Goal: Information Seeking & Learning: Learn about a topic

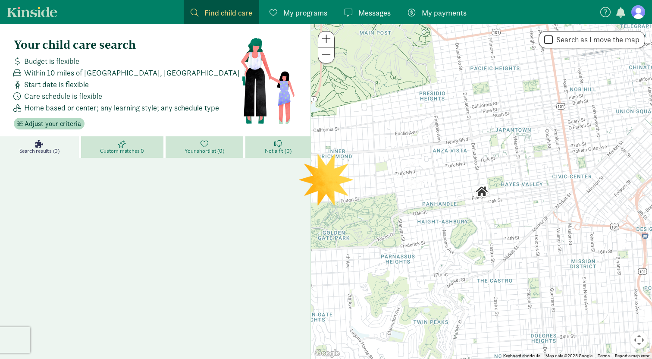
click at [273, 216] on div "Search results (0) Custom matches 0 Your shortlist (0) Not a fit (0)" at bounding box center [155, 265] width 310 height 259
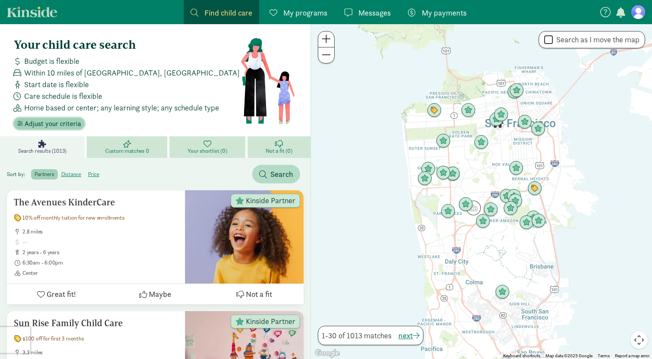
click at [48, 122] on span "Adjust your criteria" at bounding box center [53, 124] width 56 height 10
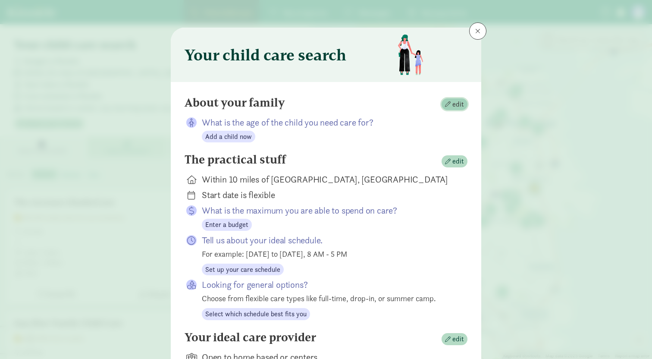
click at [450, 106] on span "button" at bounding box center [448, 104] width 6 height 6
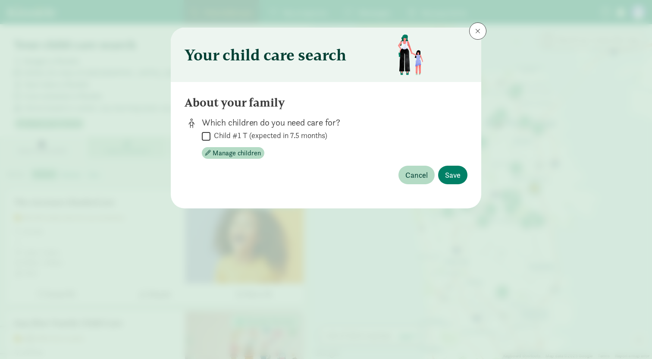
click at [208, 136] on input "Child #1 T (expected in 7.5 months)" at bounding box center [206, 136] width 9 height 12
checkbox input "true"
click at [449, 173] on span "Save" at bounding box center [453, 175] width 16 height 12
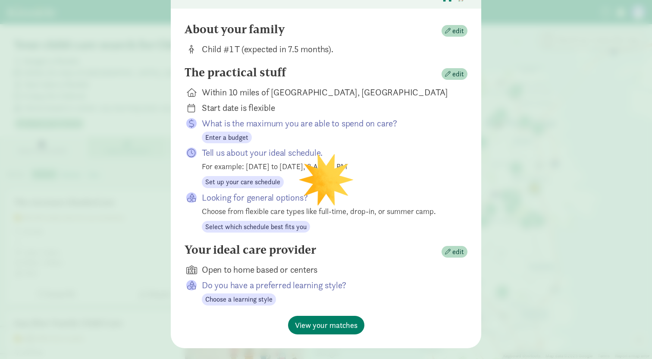
scroll to position [81, 0]
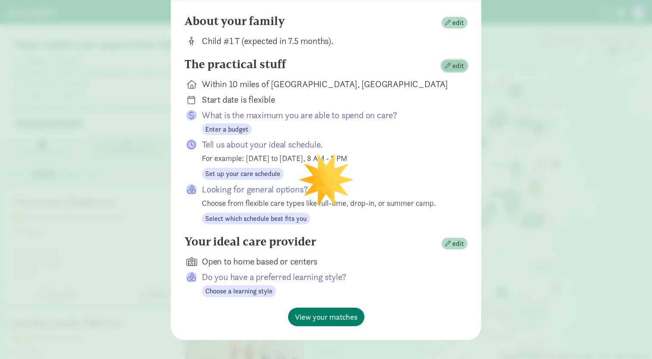
click at [451, 69] on span "edit" at bounding box center [454, 66] width 19 height 10
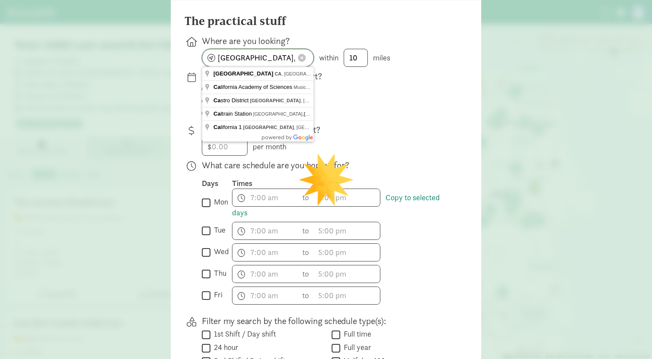
drag, startPoint x: 284, startPoint y: 57, endPoint x: 175, endPoint y: 56, distance: 108.6
click at [202, 56] on input "[GEOGRAPHIC_DATA], [GEOGRAPHIC_DATA]" at bounding box center [257, 57] width 111 height 17
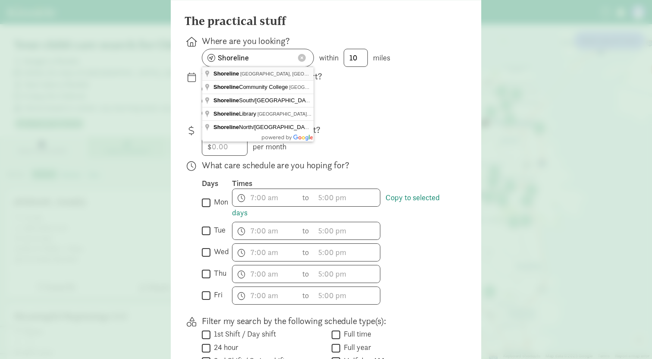
type input "[GEOGRAPHIC_DATA], [GEOGRAPHIC_DATA], [GEOGRAPHIC_DATA]"
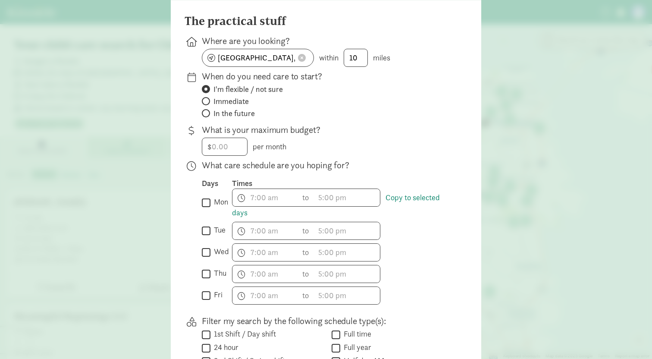
click at [244, 118] on span "In the future" at bounding box center [233, 113] width 41 height 10
click at [207, 116] on input "In the future" at bounding box center [205, 113] width 6 height 6
radio input "true"
radio input "false"
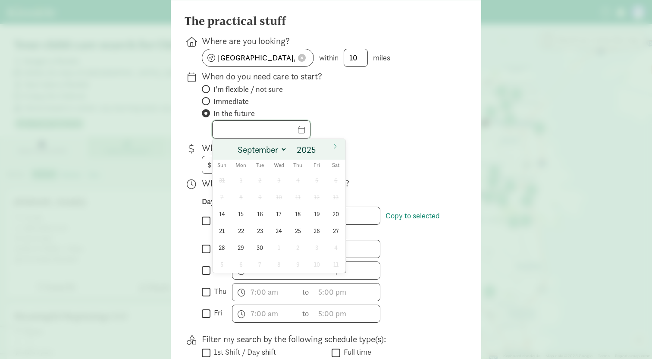
click at [308, 133] on input "text" at bounding box center [260, 129] width 97 height 17
click at [339, 150] on span at bounding box center [335, 146] width 14 height 15
select select "11"
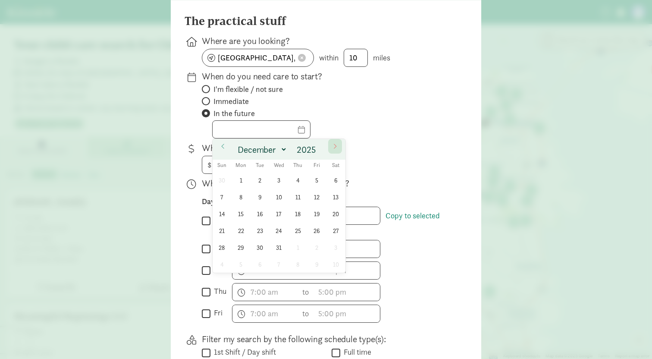
click at [339, 150] on span at bounding box center [335, 146] width 14 height 15
type input "2026"
click at [339, 150] on span at bounding box center [335, 146] width 14 height 15
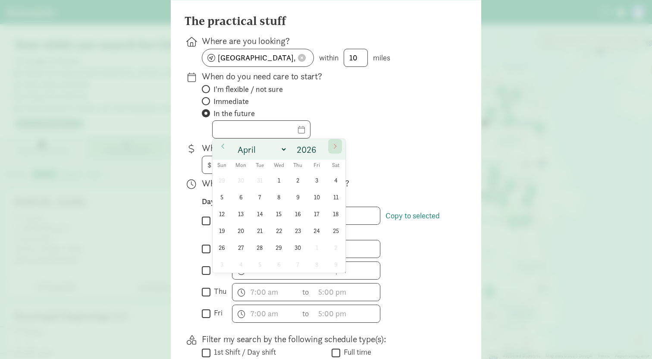
click at [339, 150] on span at bounding box center [335, 146] width 14 height 15
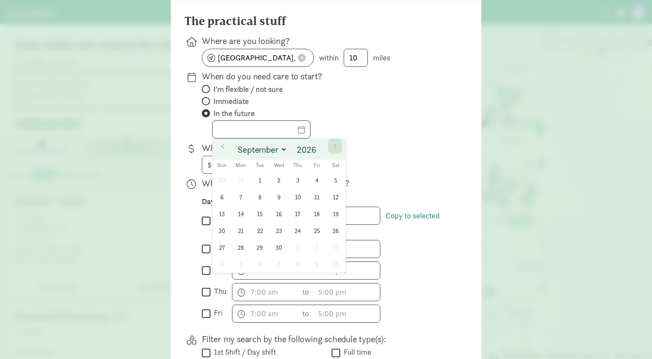
click at [339, 150] on span at bounding box center [335, 146] width 14 height 15
select select "11"
click at [339, 150] on span at bounding box center [335, 146] width 14 height 15
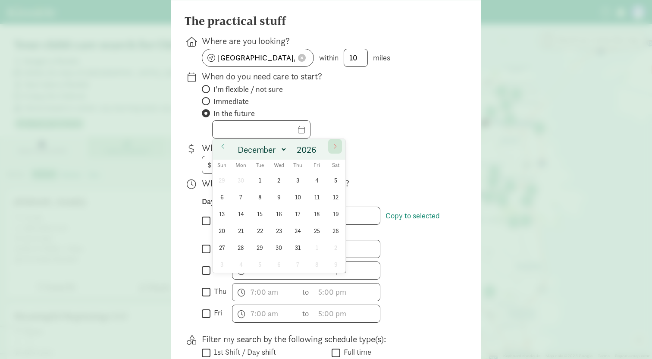
type input "2027"
click at [339, 150] on span at bounding box center [335, 146] width 14 height 15
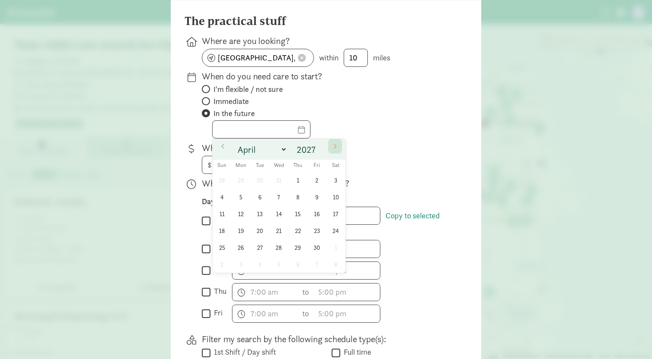
select select "4"
click at [334, 177] on span "1" at bounding box center [335, 180] width 17 height 17
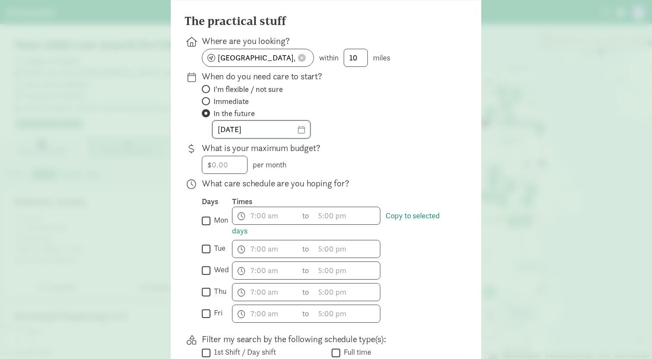
click at [308, 132] on input "[DATE]" at bounding box center [260, 129] width 97 height 17
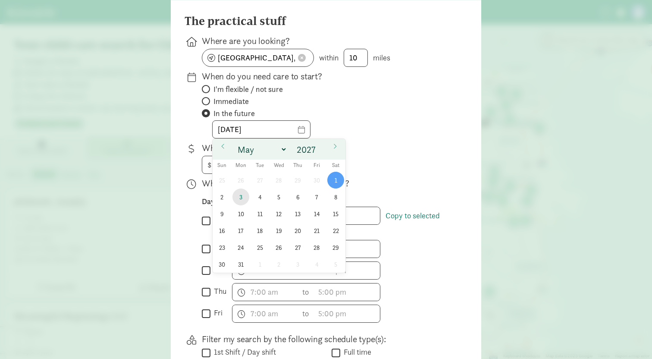
click at [241, 196] on span "3" at bounding box center [240, 196] width 17 height 17
type input "[DATE]"
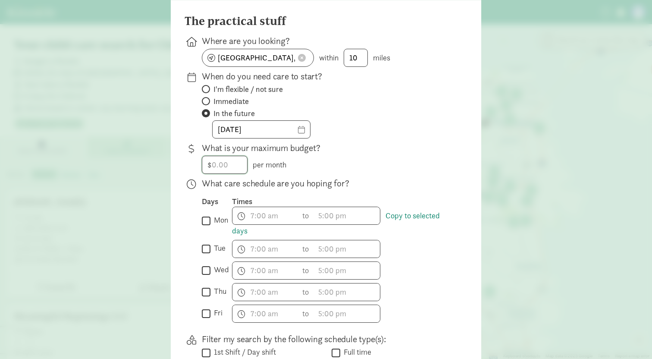
click at [225, 162] on input "number" at bounding box center [224, 164] width 45 height 17
type input "4000"
click at [380, 166] on div "$ 4000 per month" at bounding box center [328, 165] width 252 height 18
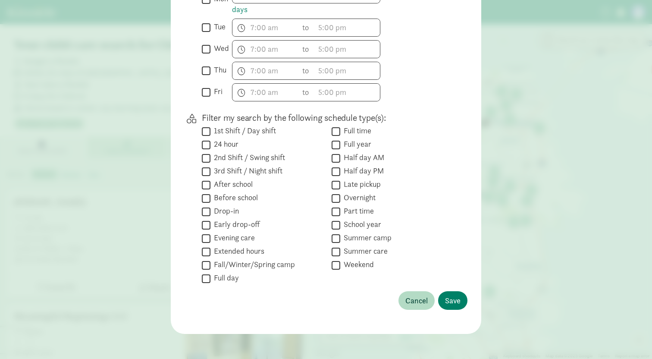
scroll to position [305, 0]
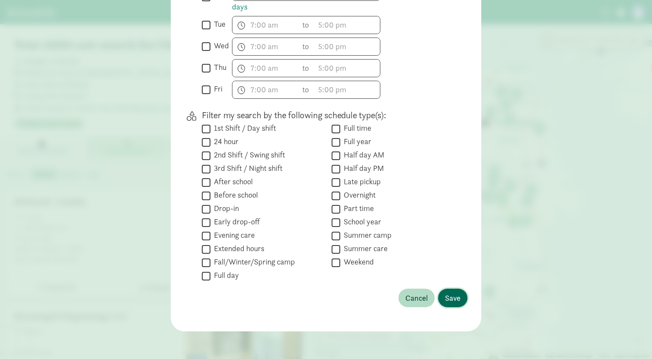
click at [456, 297] on span "Save" at bounding box center [453, 298] width 16 height 12
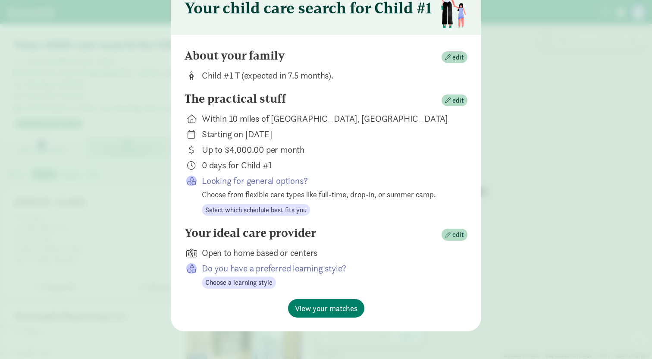
scroll to position [47, 0]
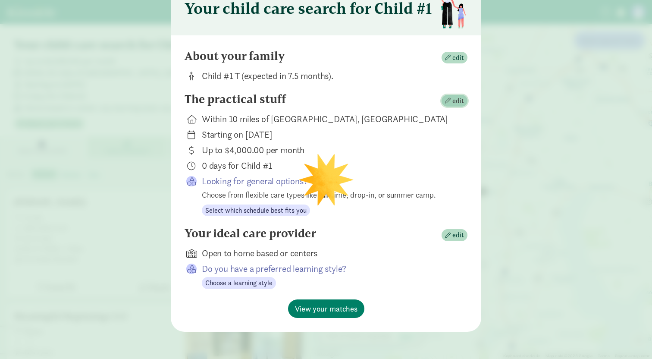
click at [456, 104] on span "edit" at bounding box center [458, 101] width 12 height 10
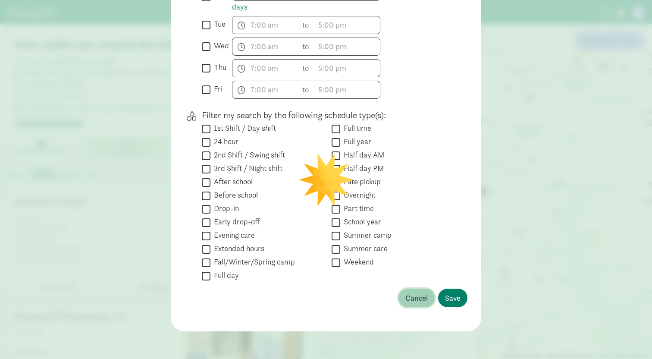
click at [417, 294] on span "Cancel" at bounding box center [416, 298] width 22 height 12
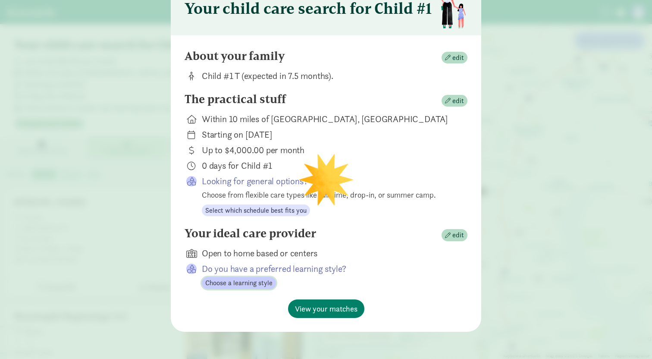
click at [264, 285] on span "Choose a learning style" at bounding box center [238, 283] width 67 height 10
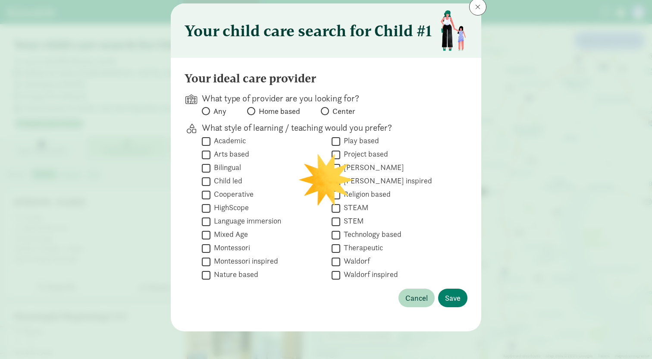
scroll to position [23, 0]
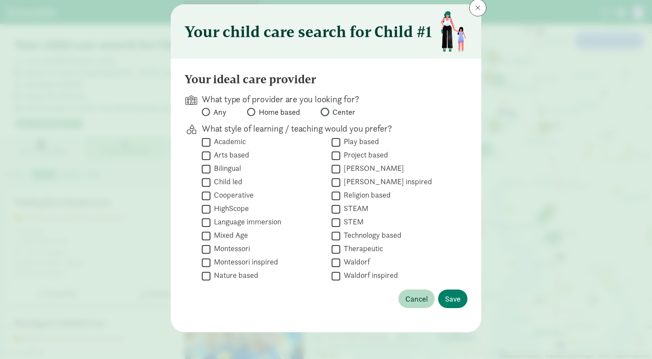
click at [321, 110] on input "Center" at bounding box center [324, 112] width 6 height 6
radio input "true"
click at [447, 300] on span "Save" at bounding box center [453, 299] width 16 height 12
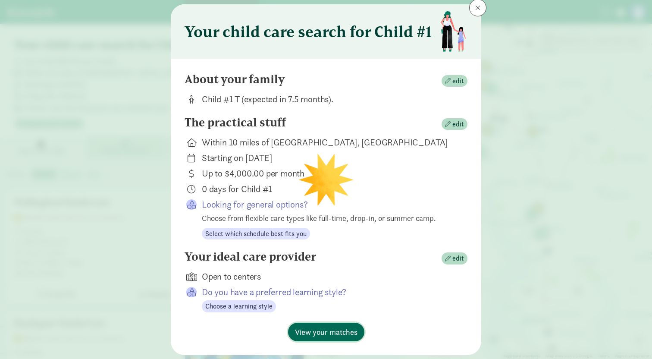
click at [337, 332] on span "View your matches" at bounding box center [326, 332] width 62 height 12
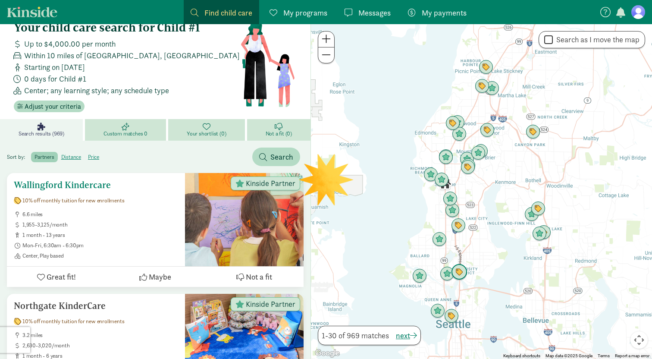
scroll to position [15, 0]
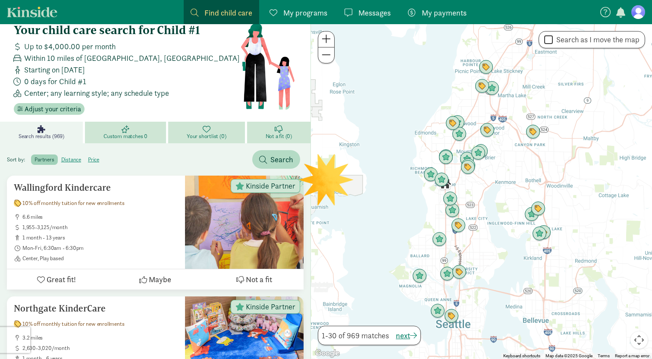
click at [430, 149] on div at bounding box center [481, 191] width 341 height 334
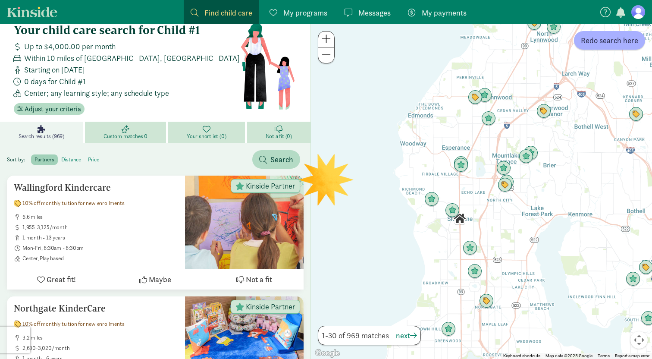
click at [447, 175] on div at bounding box center [481, 191] width 341 height 334
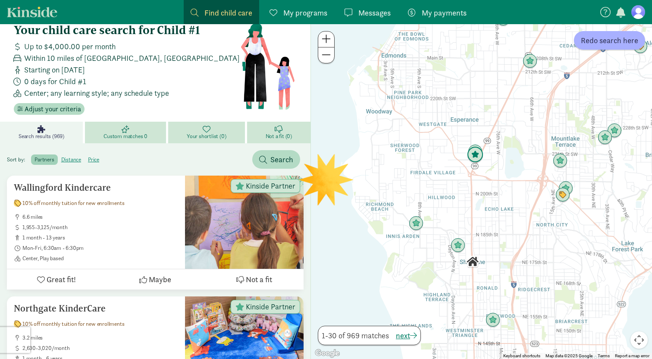
click at [476, 154] on img "Click to see details" at bounding box center [475, 155] width 16 height 16
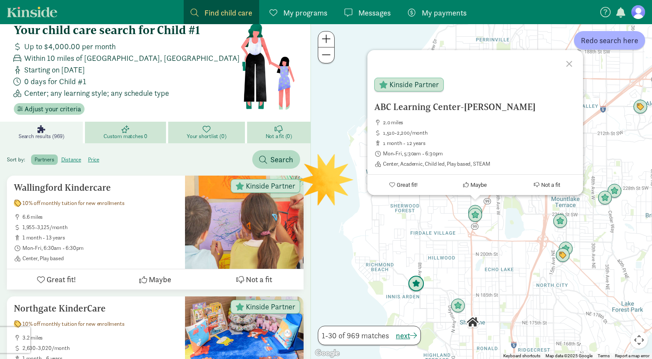
click at [419, 287] on img "Click to see details" at bounding box center [416, 283] width 16 height 16
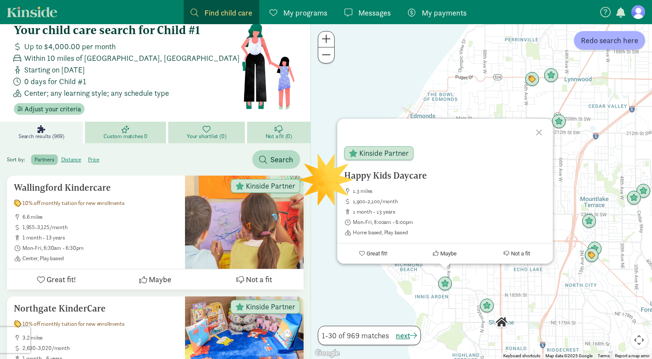
click at [482, 280] on div "To navigate, press the arrow keys. Happy Kids Daycare 1.3 miles 1,900-2,100/mon…" at bounding box center [481, 191] width 341 height 334
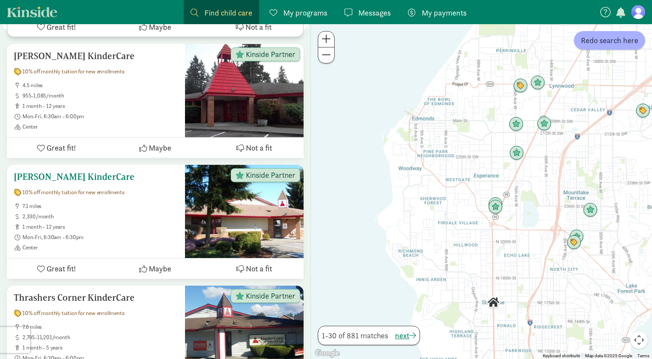
scroll to position [412, 0]
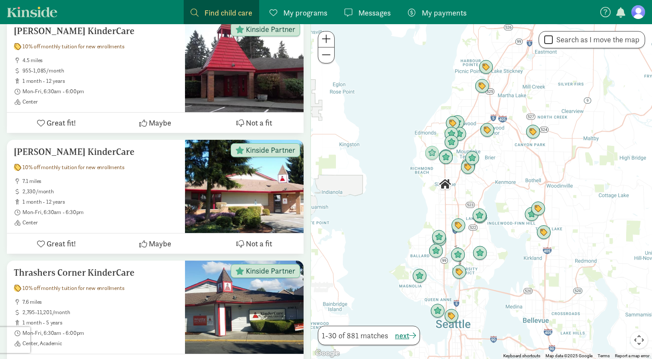
click at [419, 130] on div at bounding box center [481, 191] width 341 height 334
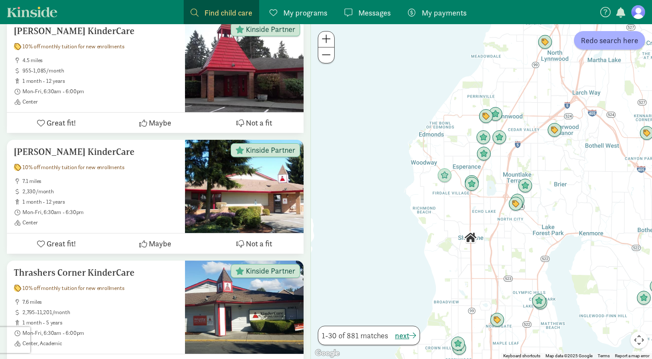
click at [419, 130] on div at bounding box center [481, 191] width 341 height 334
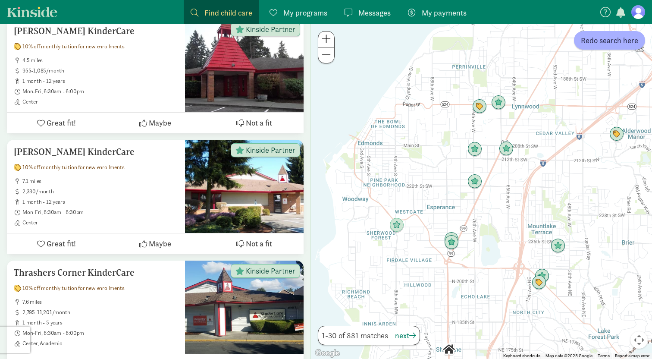
drag, startPoint x: 491, startPoint y: 135, endPoint x: 416, endPoint y: 140, distance: 74.3
click at [416, 140] on div at bounding box center [481, 191] width 341 height 334
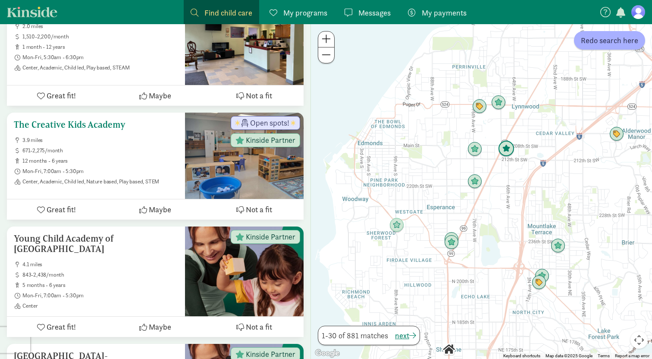
scroll to position [1042, 0]
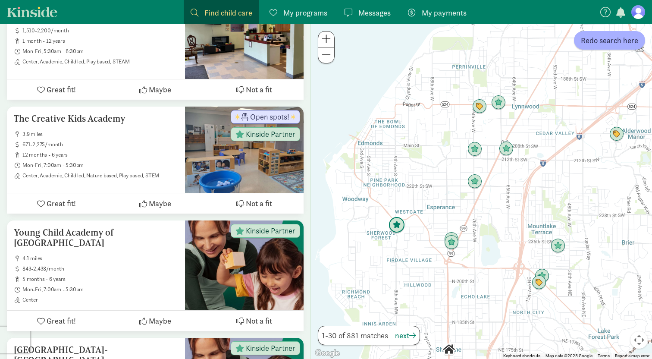
click at [400, 224] on img "Click to see details" at bounding box center [396, 225] width 16 height 16
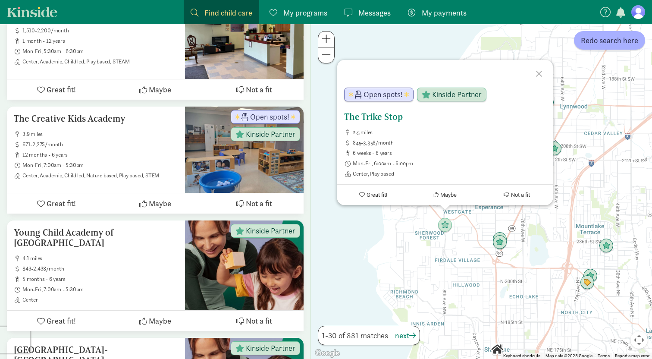
click at [374, 195] on span "Great fit!" at bounding box center [376, 194] width 21 height 6
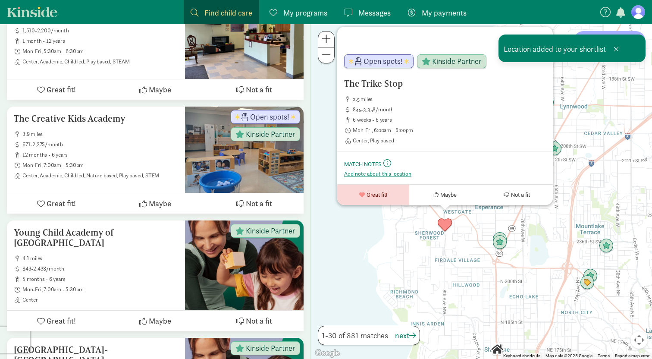
click at [462, 252] on div "The Trike Stop 2.5 miles 845-3,358/month 6 weeks - 6 years Mon-Fri, 6:00am - 6:…" at bounding box center [481, 191] width 341 height 334
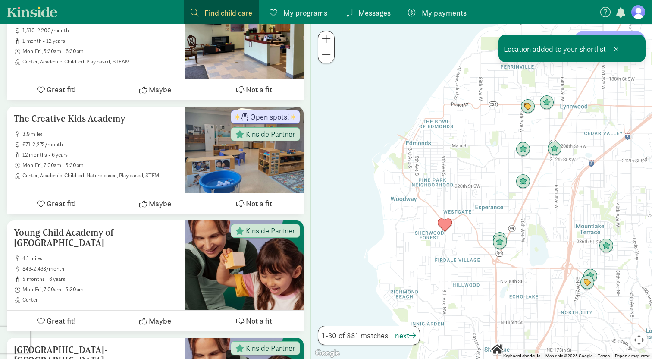
click at [462, 252] on div at bounding box center [481, 191] width 341 height 334
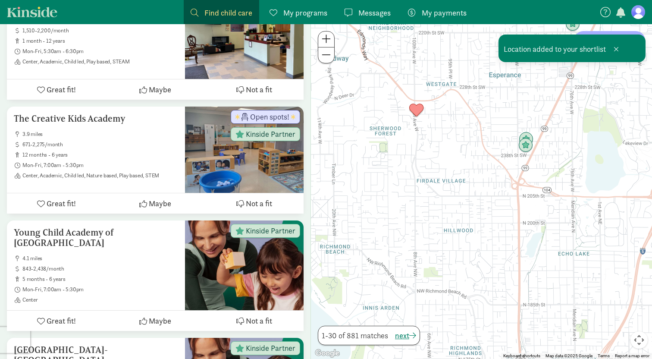
drag, startPoint x: 433, startPoint y: 298, endPoint x: 422, endPoint y: 210, distance: 88.6
click at [422, 210] on div at bounding box center [481, 191] width 341 height 334
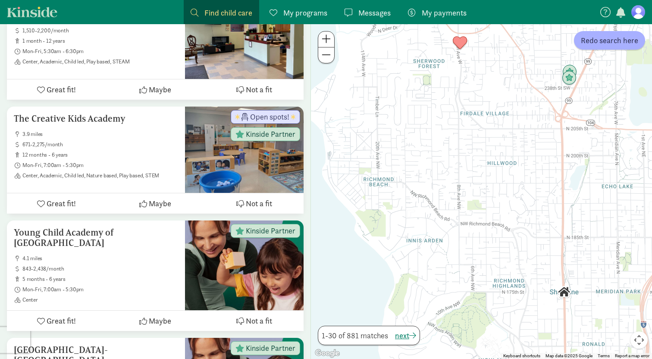
drag, startPoint x: 422, startPoint y: 210, endPoint x: 466, endPoint y: 142, distance: 80.6
click at [466, 141] on div at bounding box center [481, 191] width 341 height 334
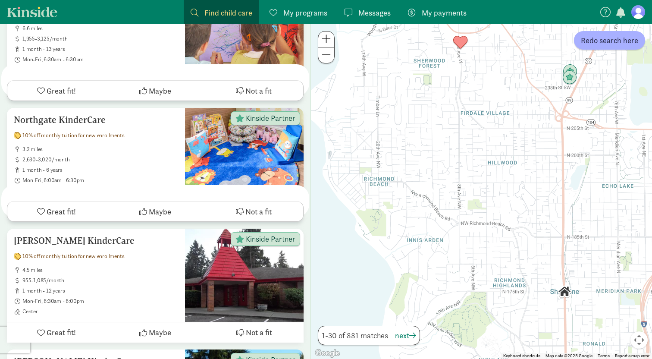
scroll to position [0, 0]
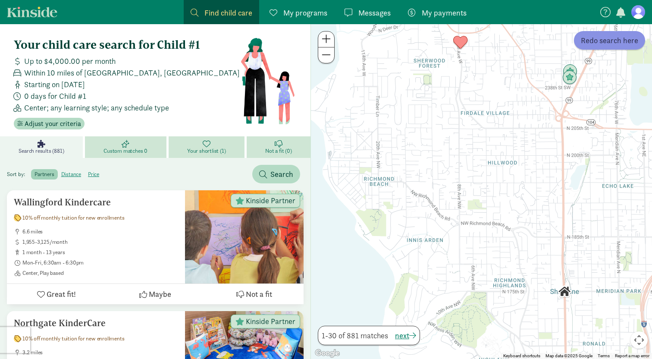
click at [589, 45] on span "Redo search here" at bounding box center [609, 40] width 57 height 12
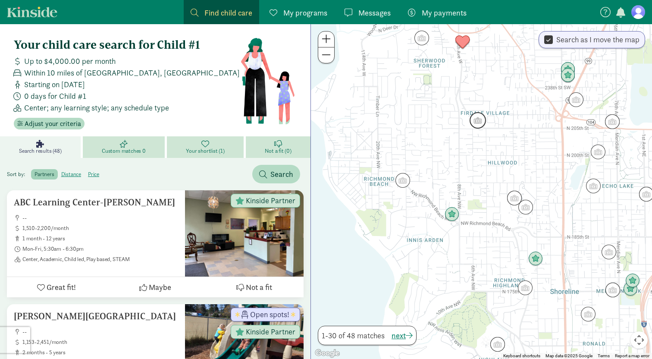
click at [481, 120] on img "Click to see details" at bounding box center [477, 120] width 16 height 16
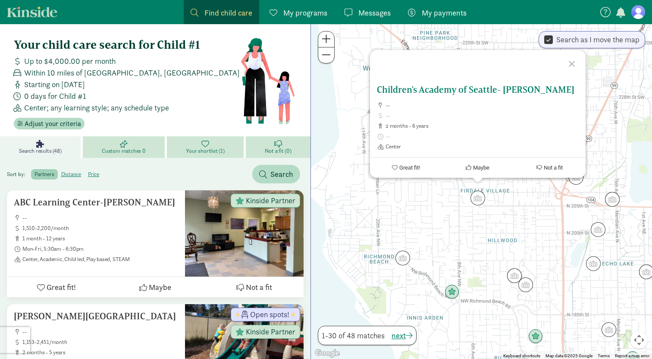
click at [477, 169] on span "Maybe" at bounding box center [481, 167] width 16 height 6
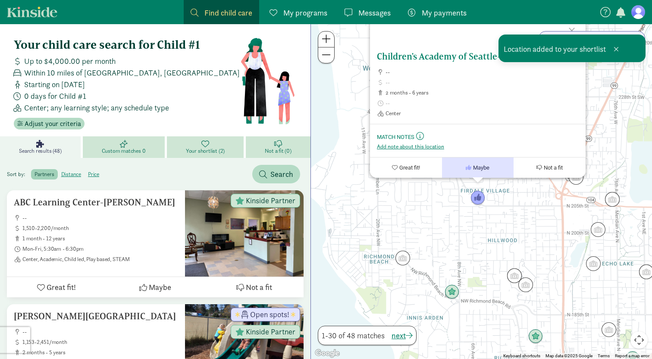
click at [441, 58] on h5 "Children's Academy of Seattle- [PERSON_NAME]" at bounding box center [478, 56] width 202 height 10
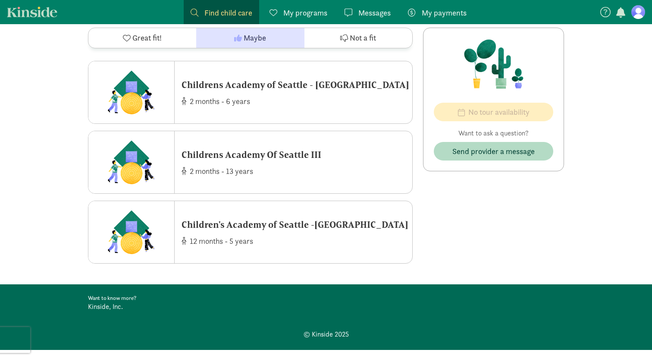
scroll to position [606, 0]
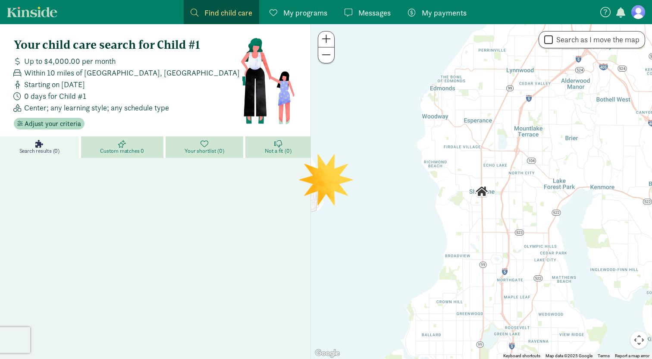
click at [461, 163] on div at bounding box center [481, 191] width 341 height 334
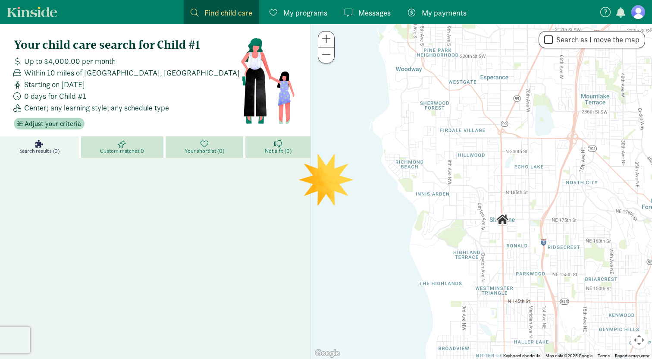
click at [457, 172] on div at bounding box center [481, 191] width 341 height 334
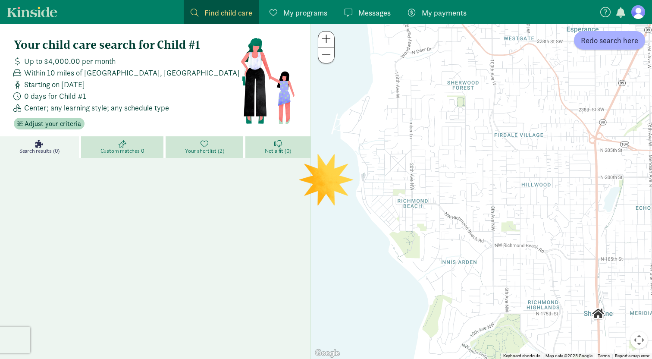
drag, startPoint x: 466, startPoint y: 184, endPoint x: 518, endPoint y: 230, distance: 69.6
click at [518, 230] on div at bounding box center [481, 191] width 341 height 334
click at [608, 39] on span "Redo search here" at bounding box center [609, 40] width 57 height 12
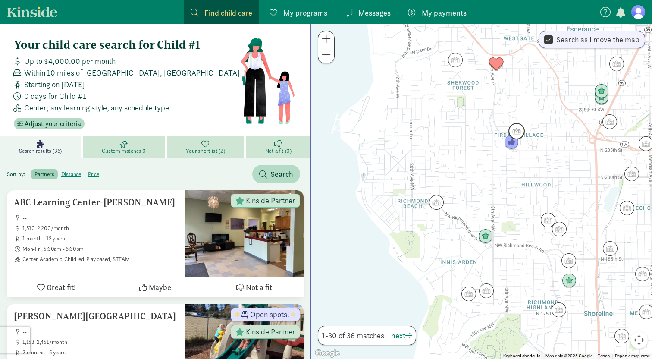
click at [520, 129] on img "Click to see details" at bounding box center [516, 131] width 16 height 16
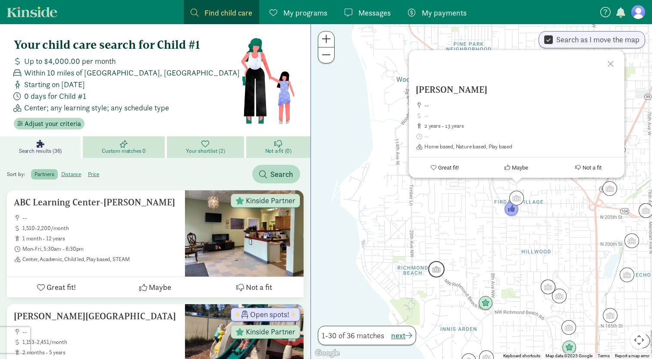
click at [433, 271] on img "Click to see details" at bounding box center [436, 269] width 16 height 16
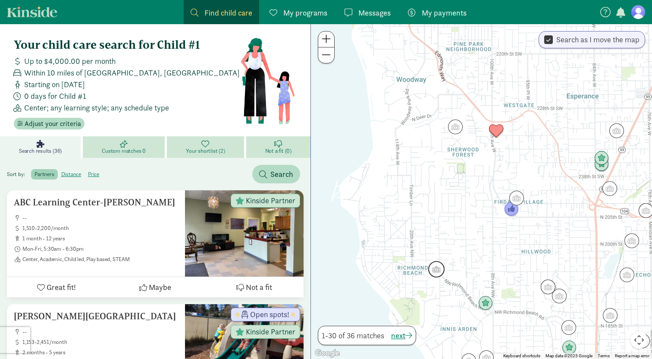
click at [432, 271] on img "Click to see details" at bounding box center [436, 269] width 16 height 16
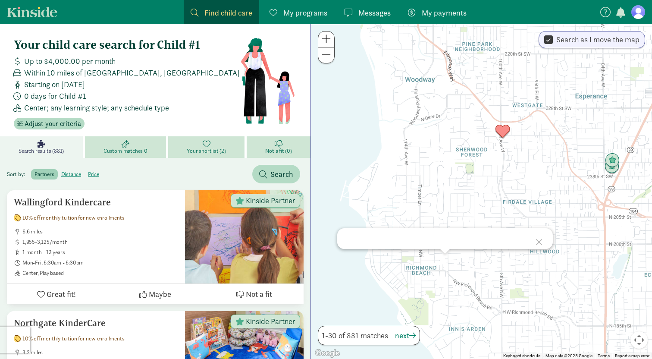
click at [537, 241] on div at bounding box center [540, 240] width 25 height 25
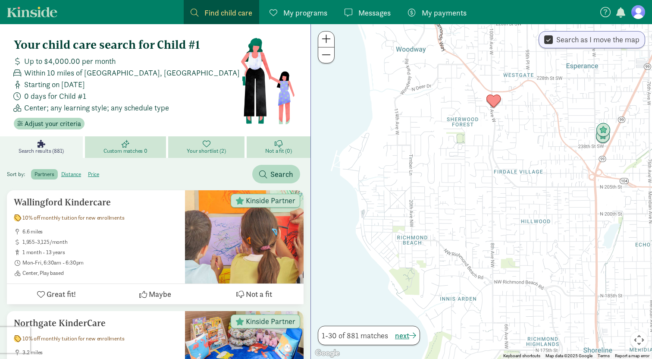
drag, startPoint x: 493, startPoint y: 250, endPoint x: 476, endPoint y: 213, distance: 40.9
click at [476, 213] on div at bounding box center [481, 191] width 341 height 334
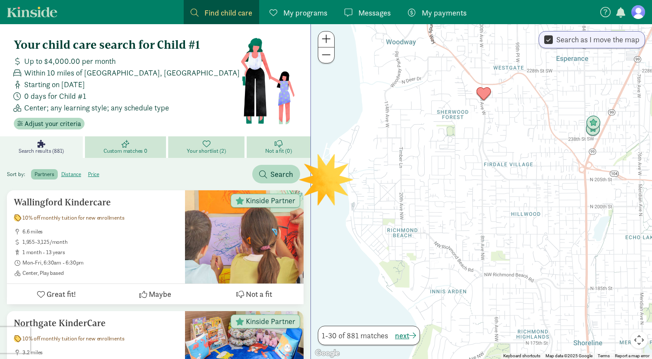
click at [549, 40] on input "Search as I move the map" at bounding box center [548, 40] width 9 height 12
checkbox input "false"
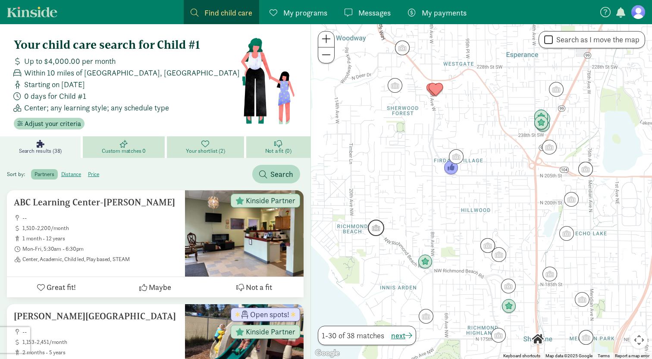
click at [375, 230] on img "Click to see details" at bounding box center [376, 227] width 16 height 16
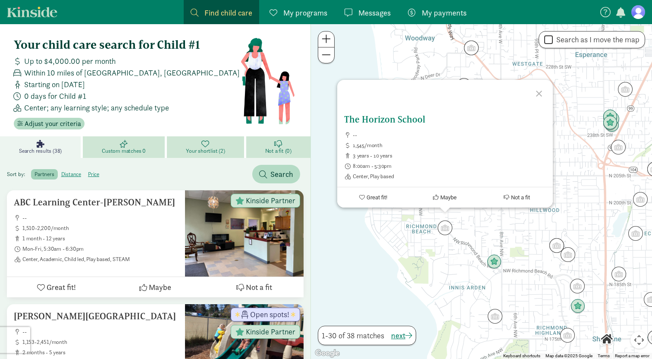
click at [445, 194] on button "Maybe" at bounding box center [445, 197] width 72 height 20
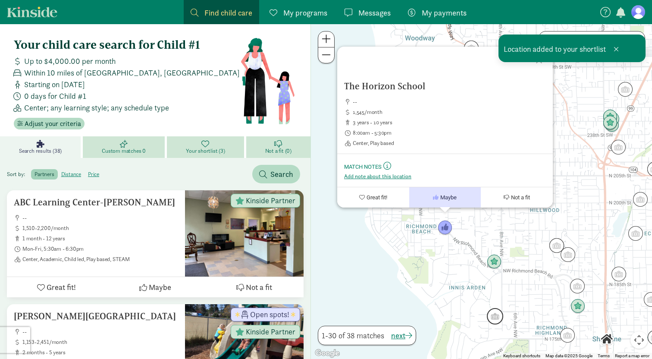
click at [494, 322] on img "Click to see details" at bounding box center [495, 316] width 16 height 16
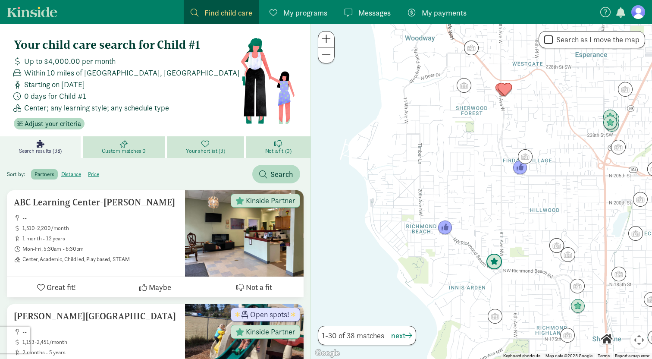
click at [499, 267] on img "Click to see details" at bounding box center [494, 261] width 16 height 16
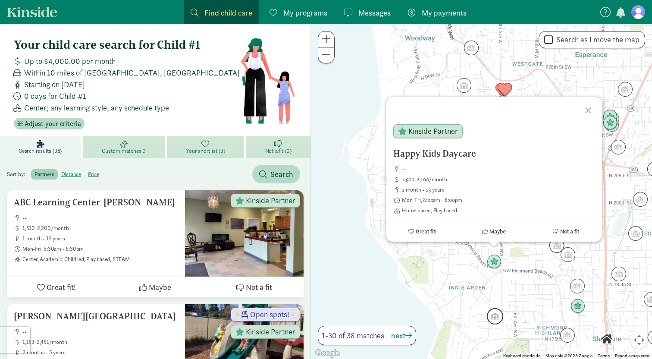
click at [495, 317] on img "Click to see details" at bounding box center [495, 316] width 16 height 16
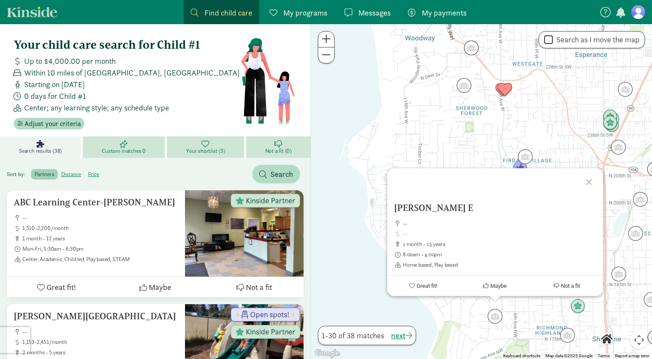
click at [512, 317] on div "To navigate, press the arrow keys. Crandall Noelle E -- 1 month - 13 years 8:00…" at bounding box center [481, 191] width 341 height 334
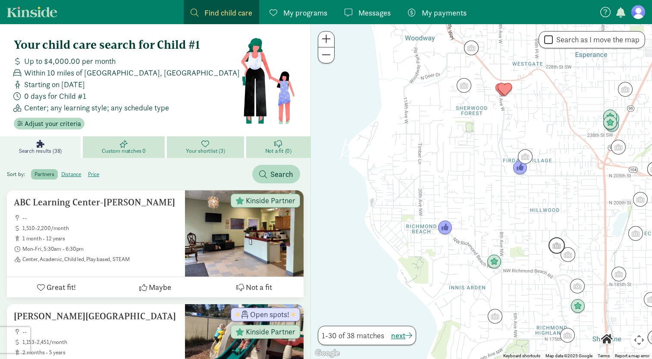
click at [553, 244] on img "Click to see details" at bounding box center [556, 245] width 16 height 16
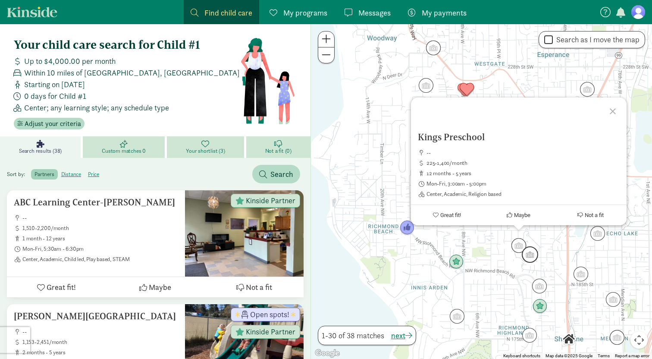
click at [535, 254] on img "Click to see details" at bounding box center [530, 254] width 16 height 16
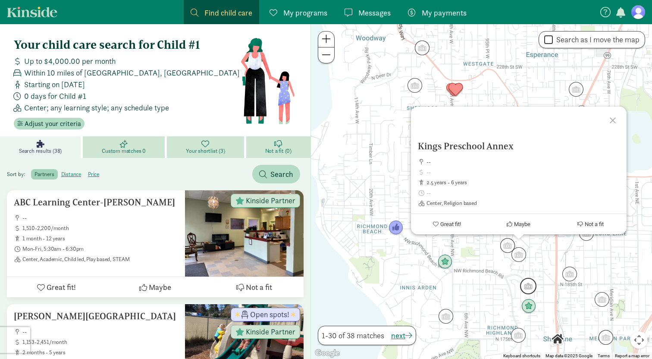
click at [535, 287] on img "Click to see details" at bounding box center [528, 286] width 16 height 16
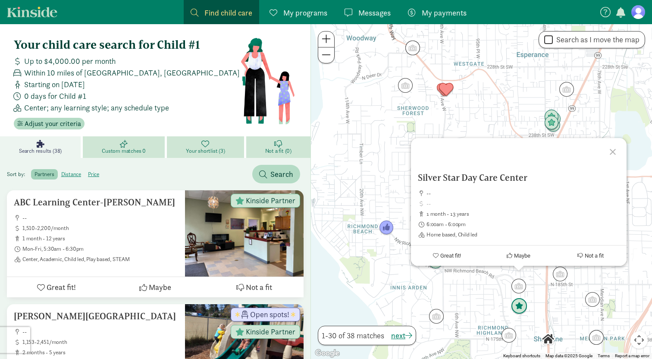
click at [524, 302] on img "Click to see details" at bounding box center [519, 306] width 16 height 16
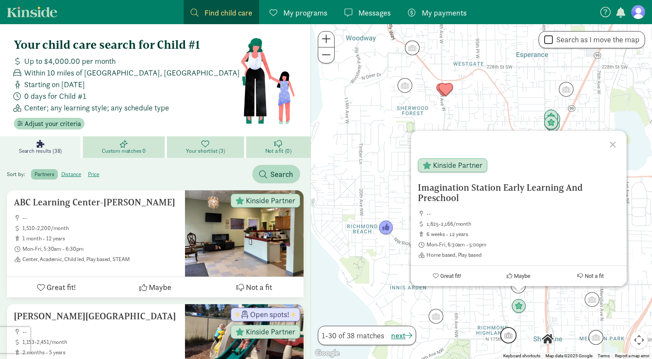
click at [510, 334] on img "Click to see details" at bounding box center [508, 335] width 16 height 16
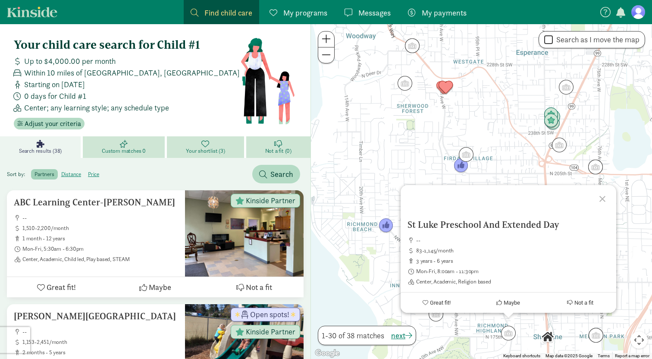
click at [607, 196] on div at bounding box center [603, 197] width 25 height 25
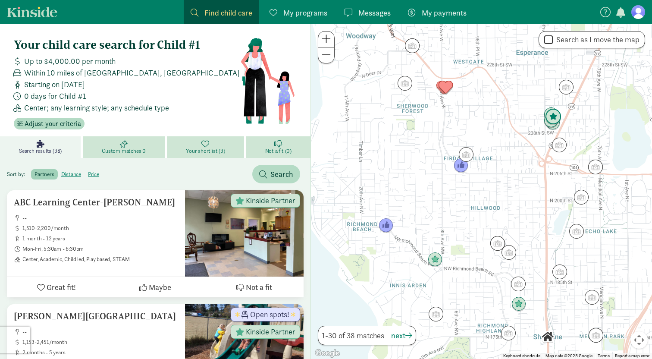
click at [552, 111] on img "Click to see details" at bounding box center [553, 117] width 16 height 16
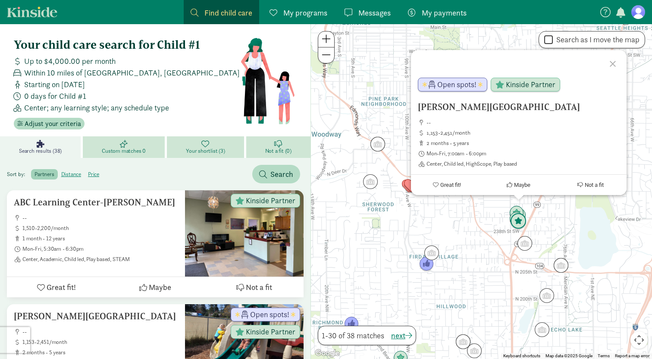
click at [518, 224] on img "Click to see details" at bounding box center [518, 221] width 16 height 16
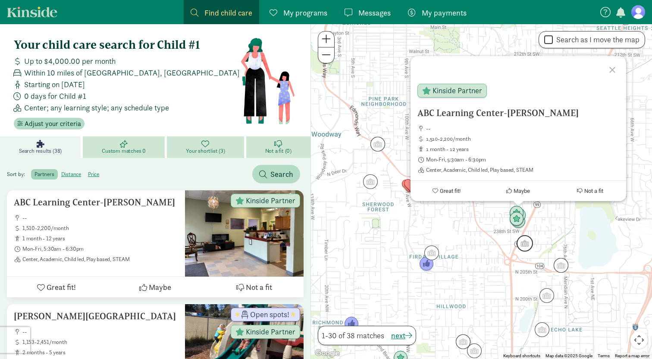
click at [529, 246] on img "Click to see details" at bounding box center [524, 243] width 16 height 16
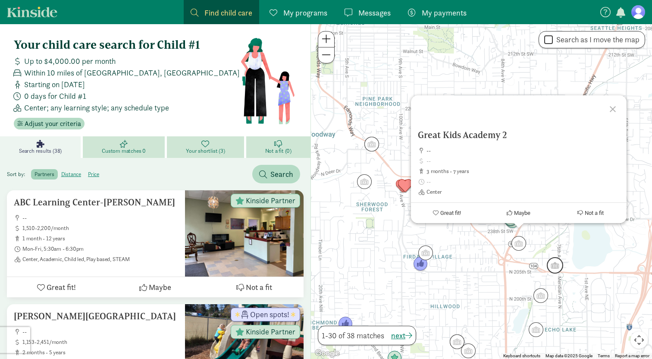
click at [555, 268] on img "Click to see details" at bounding box center [555, 265] width 16 height 16
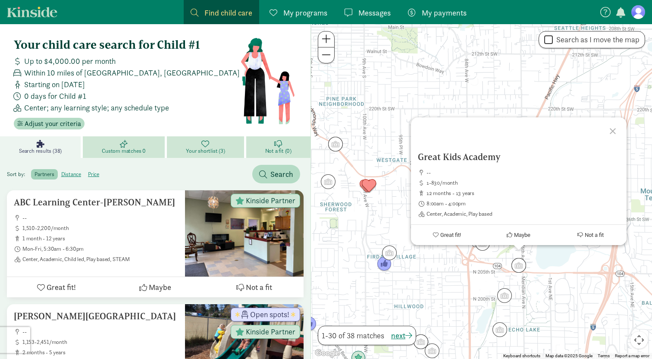
click at [507, 297] on img "Click to see details" at bounding box center [504, 295] width 15 height 15
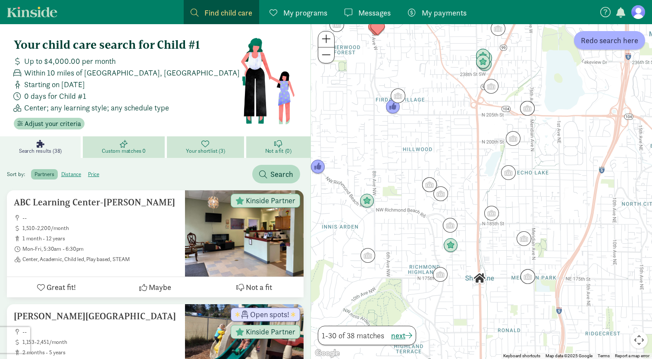
drag, startPoint x: 531, startPoint y: 308, endPoint x: 528, endPoint y: 144, distance: 163.8
click at [528, 144] on div at bounding box center [481, 191] width 341 height 334
click at [525, 242] on img "Click to see details" at bounding box center [524, 238] width 16 height 16
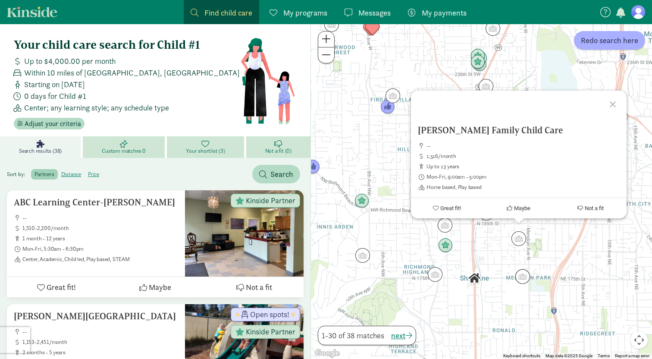
click at [531, 276] on div "Usha D Singh Family Child Care -- 1,516/month up to 13 years Mon-Fri, 9:00am - …" at bounding box center [481, 191] width 341 height 334
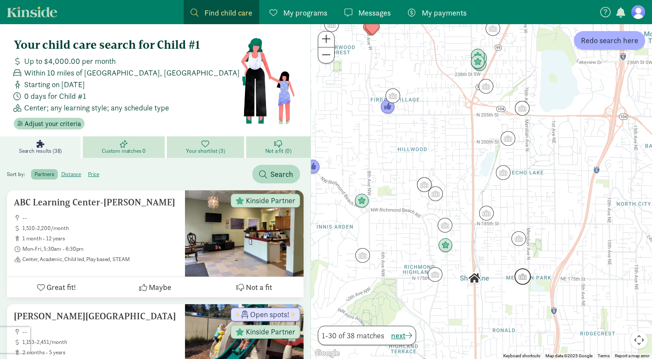
click at [527, 278] on img "Click to see details" at bounding box center [522, 276] width 16 height 16
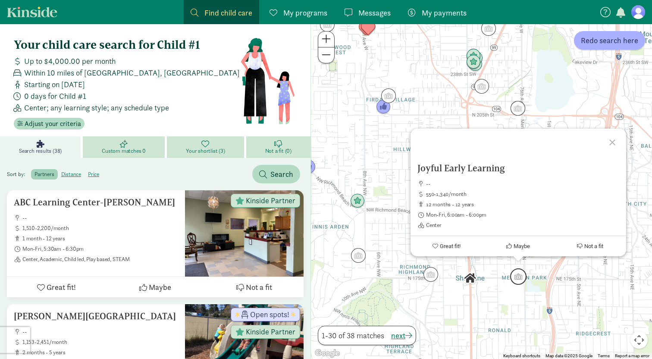
click at [512, 277] on img "Click to see details" at bounding box center [518, 276] width 16 height 16
click at [499, 263] on div "To navigate, press the arrow keys. Joyful Early Learning -- 550-1,340/month 12 …" at bounding box center [481, 191] width 341 height 334
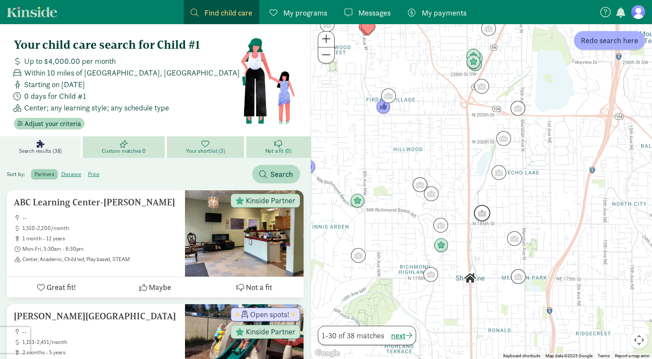
click at [484, 219] on img "Click to see details" at bounding box center [482, 213] width 16 height 16
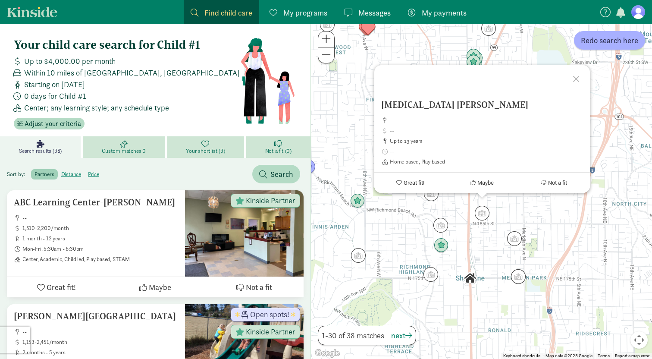
click at [526, 282] on div "Muse Hawa Abdi -- up to 13 years Home based, Play based Great fit! Maybe Not a …" at bounding box center [481, 191] width 341 height 334
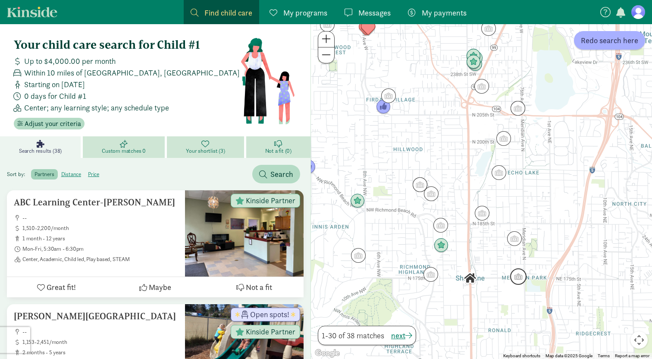
click at [515, 279] on img "Click to see details" at bounding box center [518, 276] width 16 height 16
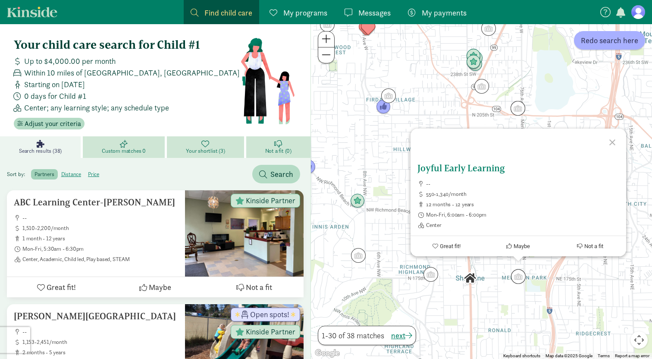
click at [487, 170] on h5 "Joyful Early Learning" at bounding box center [518, 168] width 202 height 10
